Goal: Navigation & Orientation: Find specific page/section

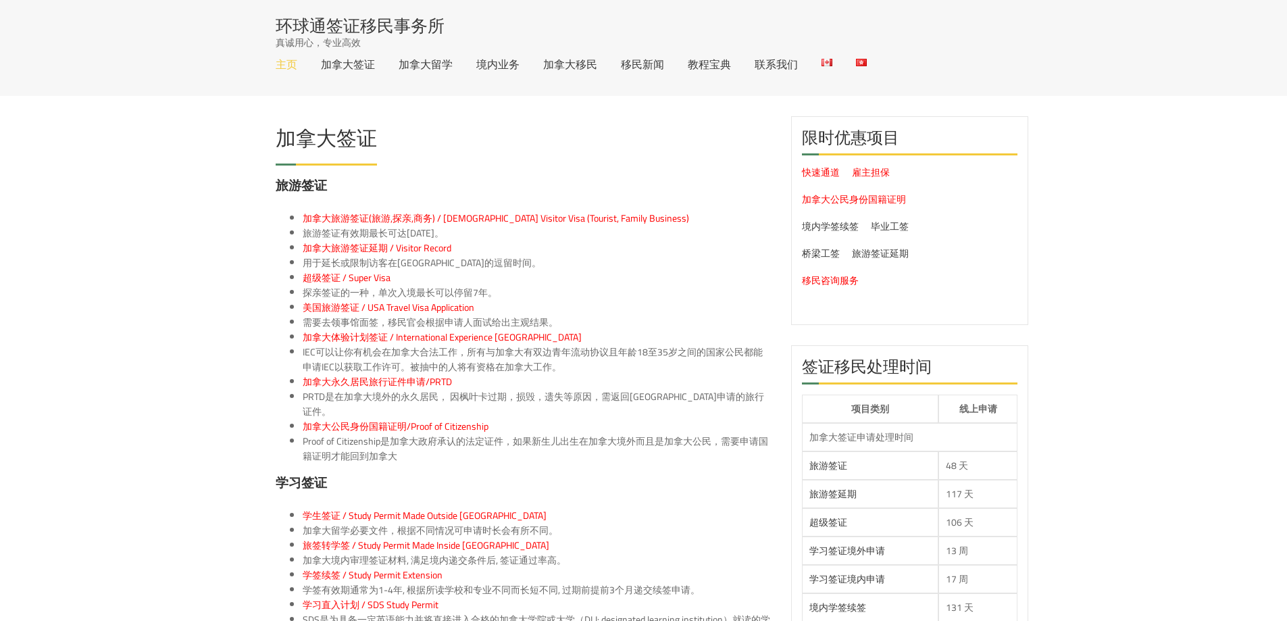
click at [284, 63] on link "主页" at bounding box center [287, 64] width 22 height 11
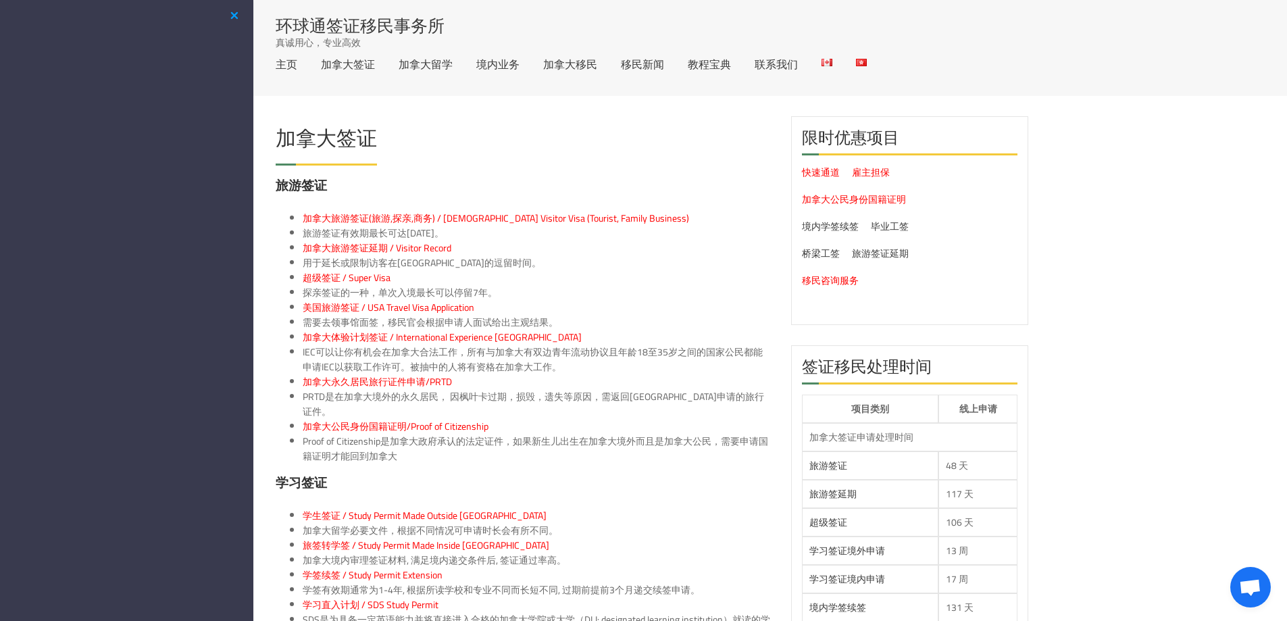
click at [232, 14] on button "button" at bounding box center [234, 15] width 16 height 17
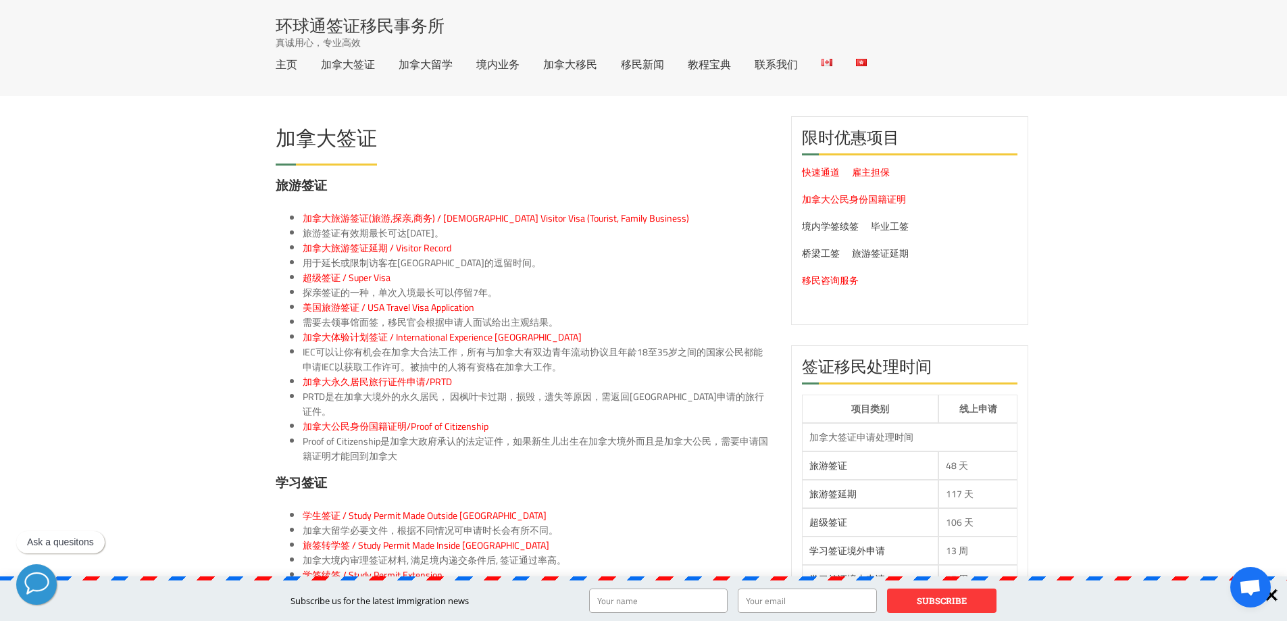
click at [589, 30] on section "环球通签证移民事务所 真诚用心，专业高效" at bounding box center [622, 33] width 692 height 32
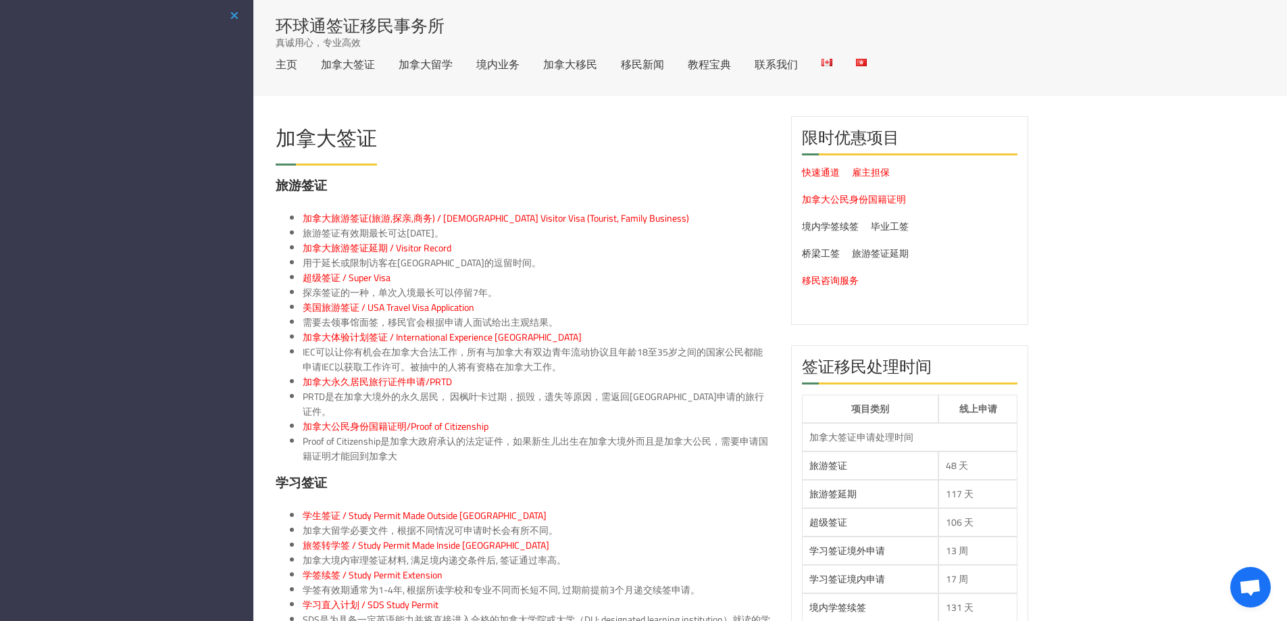
click at [1209, 84] on header "环球通签证移民事务所 真诚用心，专业高效 主页 加拿大签证 加拿大留学 境内业务 加拿大移民 移民新闻 教程宝典 联系我们" at bounding box center [643, 48] width 1287 height 96
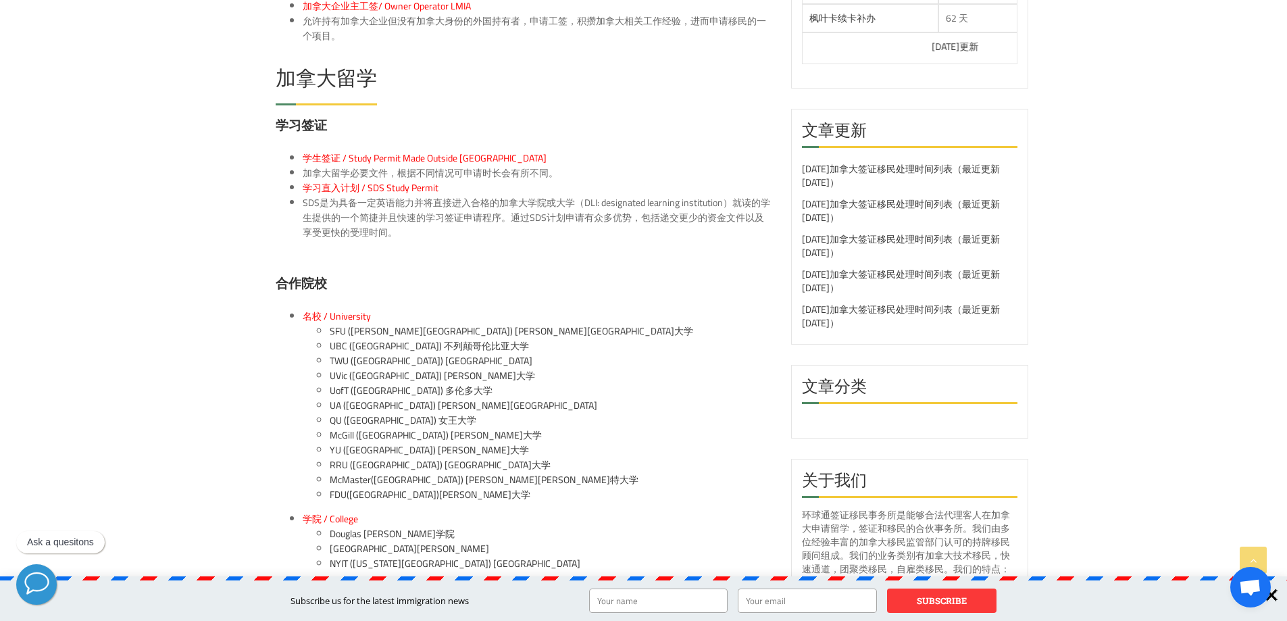
scroll to position [1013, 0]
